Goal: Task Accomplishment & Management: Use online tool/utility

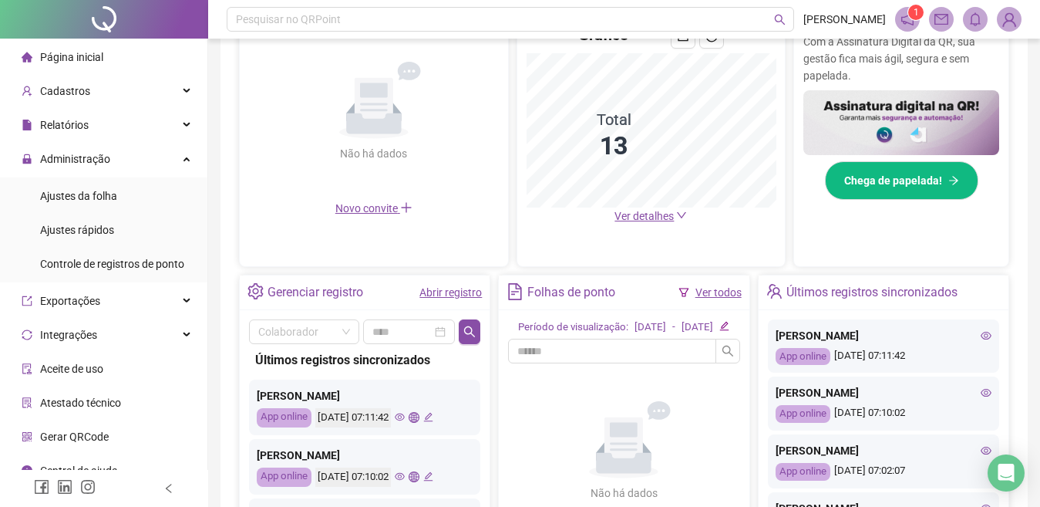
scroll to position [370, 0]
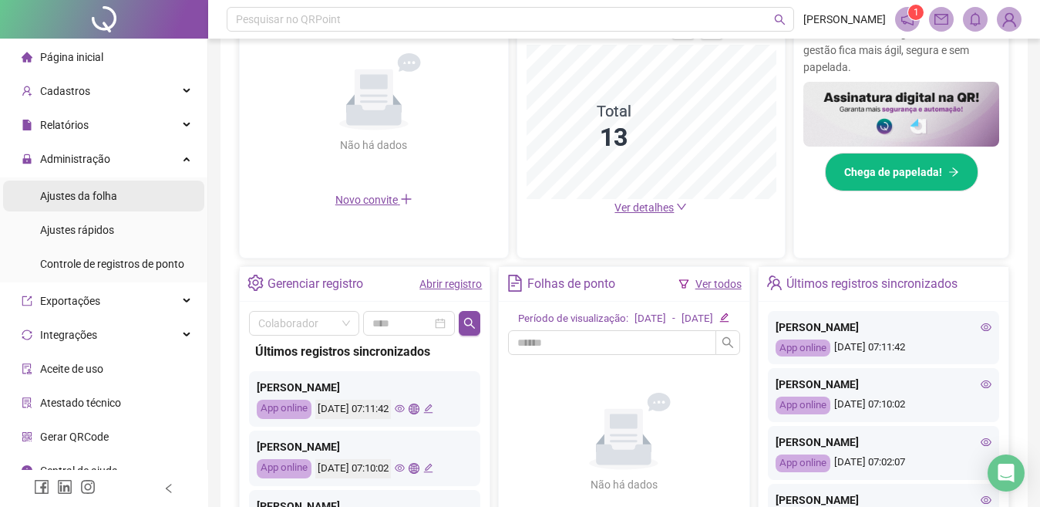
click at [109, 203] on div "Ajustes da folha" at bounding box center [78, 195] width 77 height 31
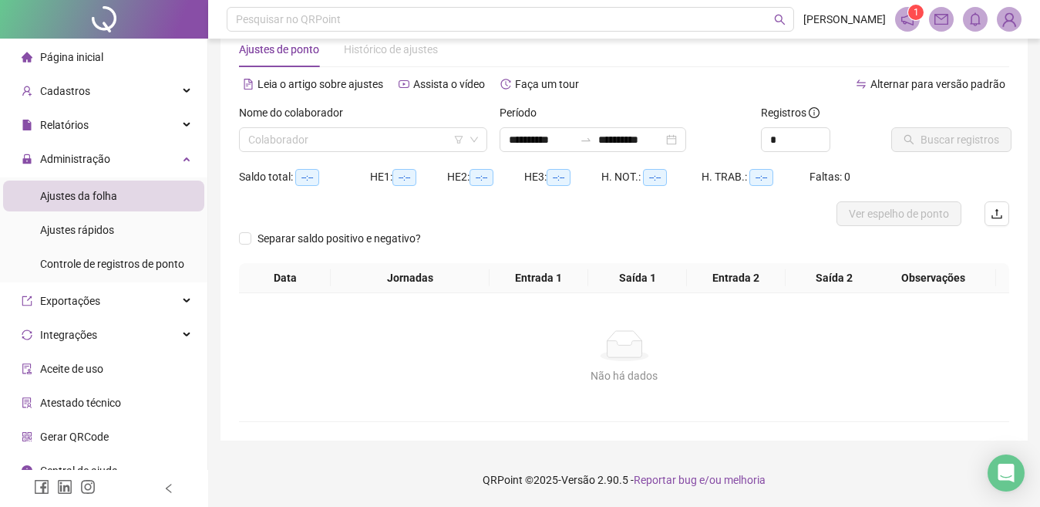
scroll to position [38, 0]
click at [107, 55] on li "Página inicial" at bounding box center [103, 57] width 201 height 31
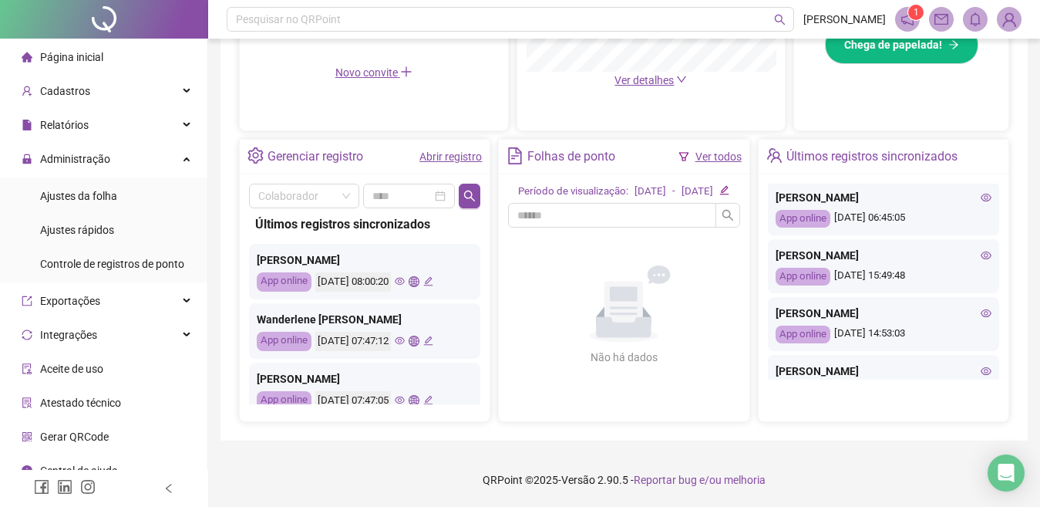
scroll to position [648, 0]
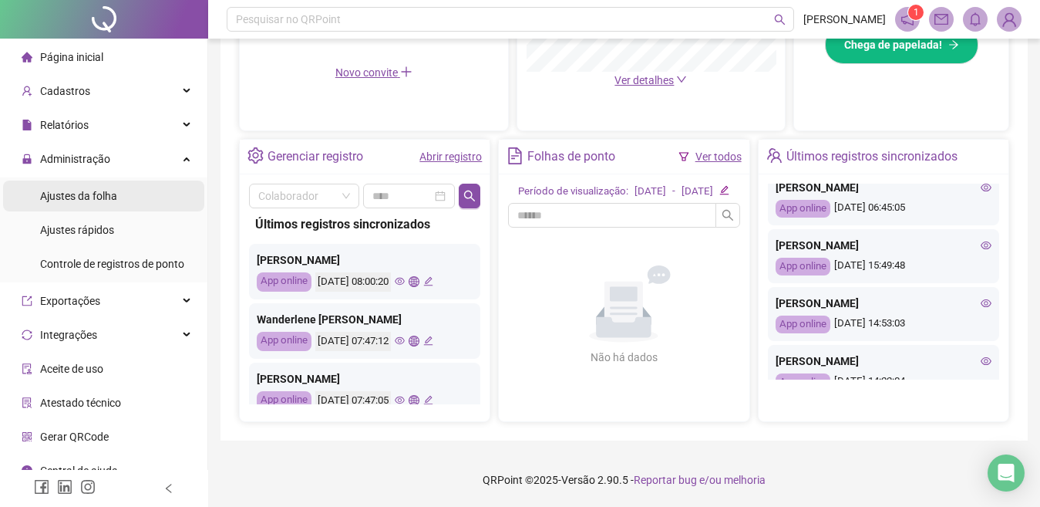
click at [62, 190] on span "Ajustes da folha" at bounding box center [78, 196] width 77 height 12
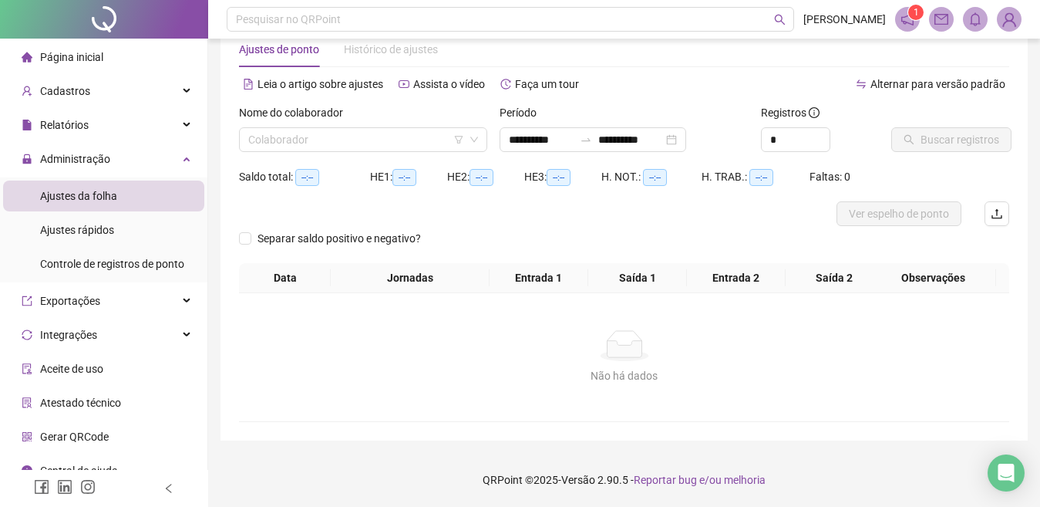
scroll to position [38, 0]
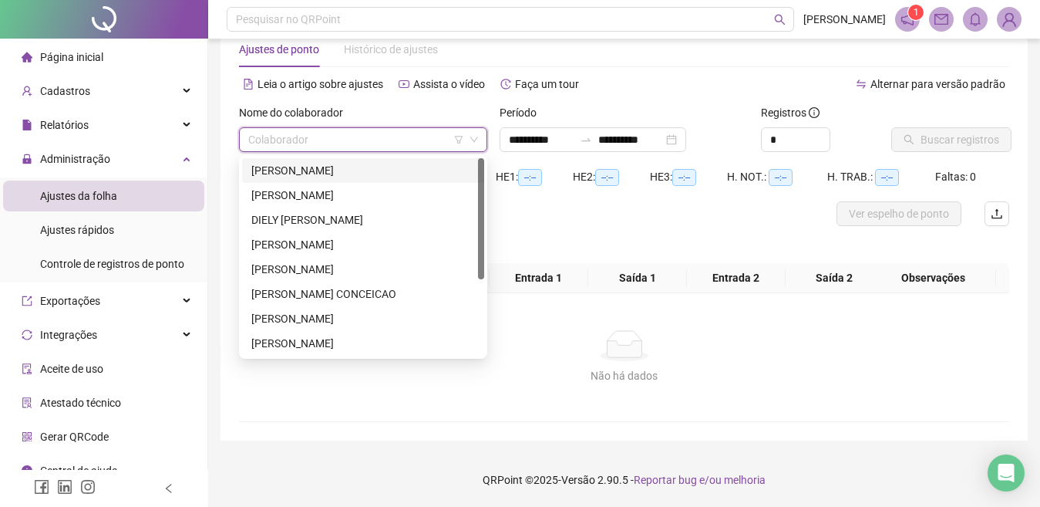
click at [259, 141] on input "search" at bounding box center [356, 139] width 216 height 23
click at [275, 170] on div "[PERSON_NAME]" at bounding box center [363, 170] width 224 height 17
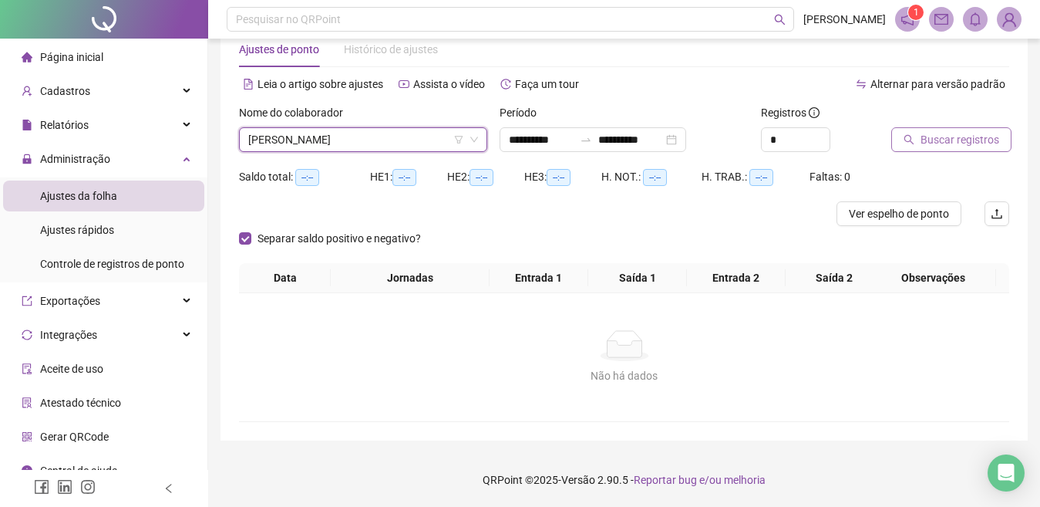
click at [905, 137] on icon "search" at bounding box center [909, 140] width 10 height 10
